Goal: Answer question/provide support

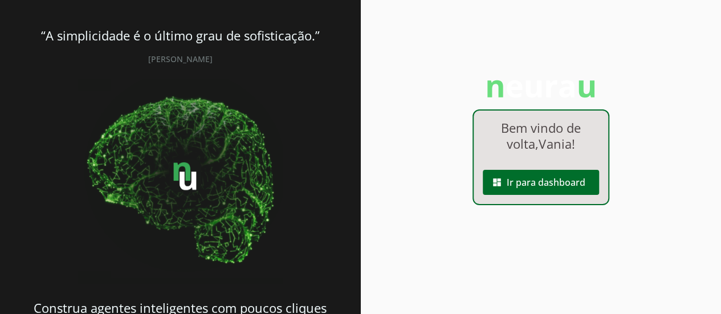
scroll to position [54, 0]
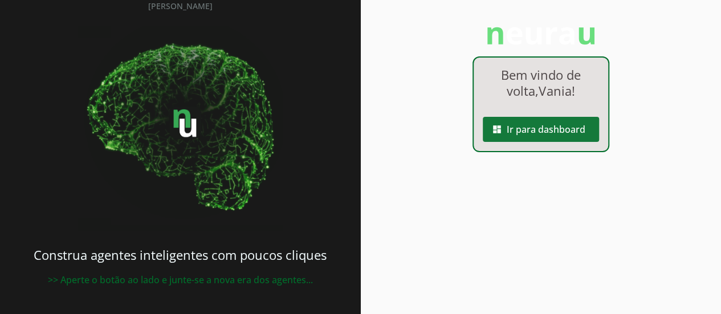
click at [540, 130] on span at bounding box center [541, 129] width 116 height 27
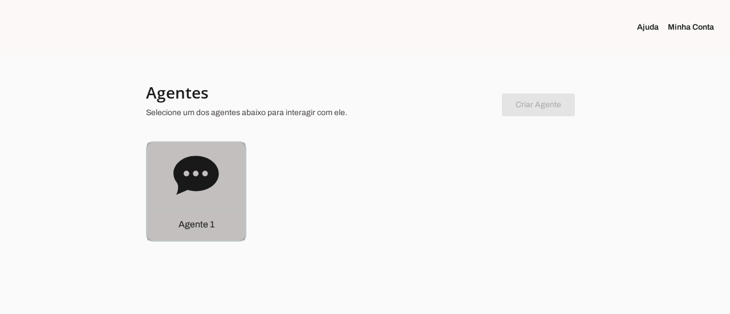
click at [213, 170] on icon at bounding box center [195, 175] width 45 height 39
